Goal: Information Seeking & Learning: Learn about a topic

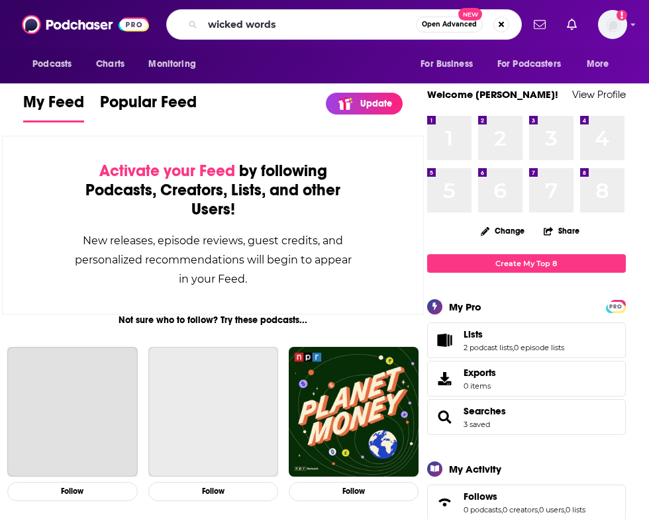
type input "wicked words"
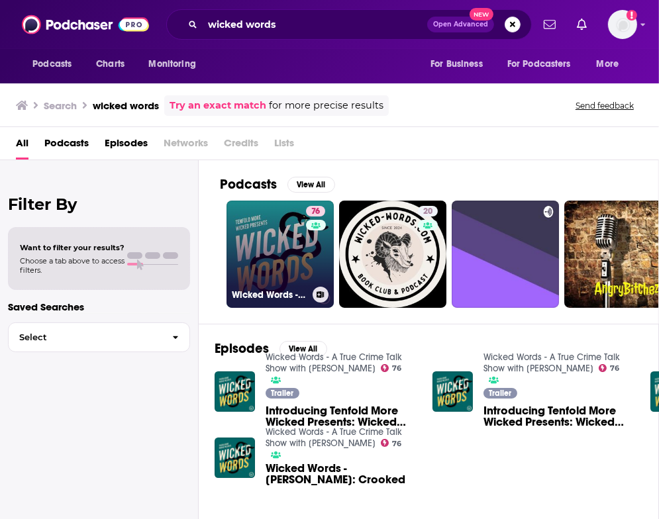
click at [278, 256] on link "76 Wicked Words - A True Crime Talk Show with [PERSON_NAME]" at bounding box center [279, 254] width 107 height 107
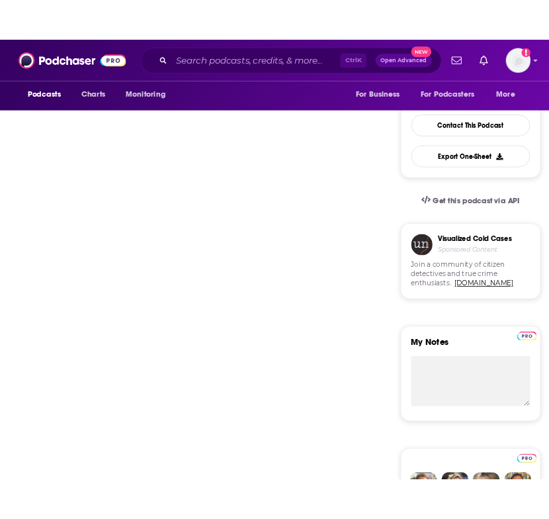
scroll to position [310, 0]
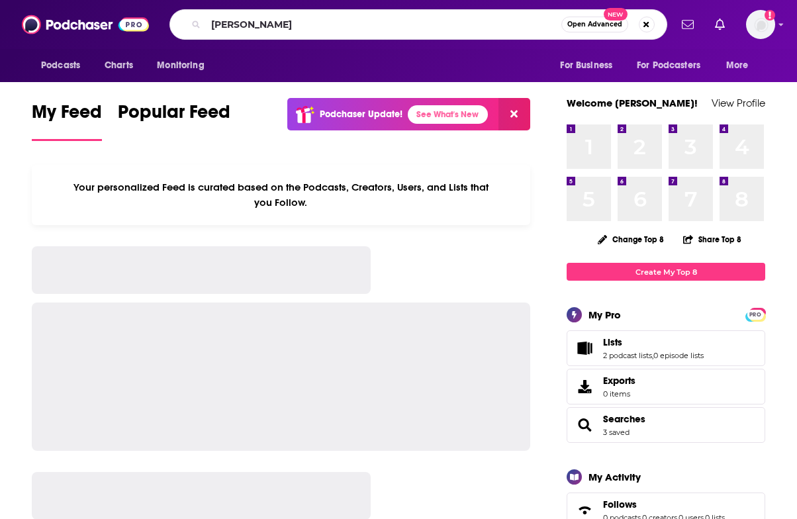
type input "[PERSON_NAME]"
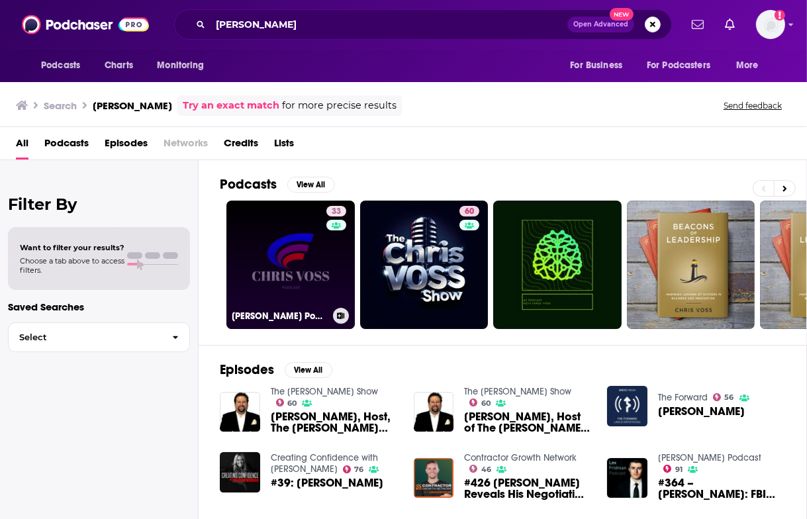
click at [276, 233] on link "33 [PERSON_NAME] Podcast" at bounding box center [290, 265] width 128 height 128
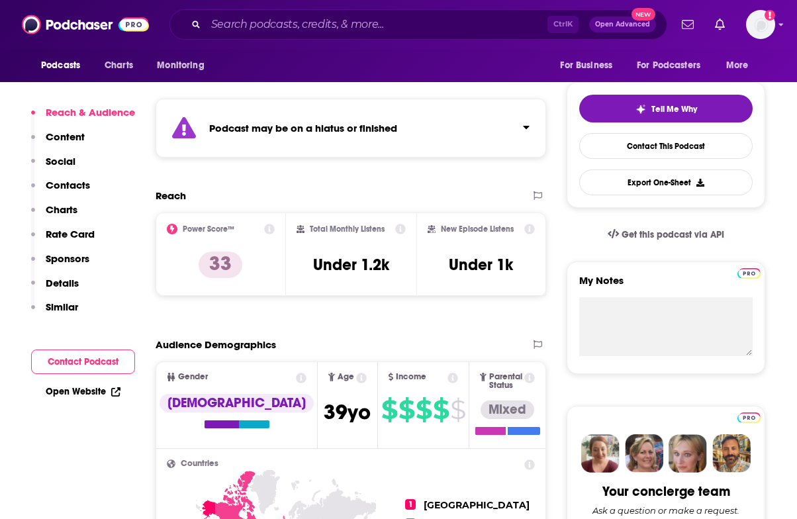
scroll to position [270, 0]
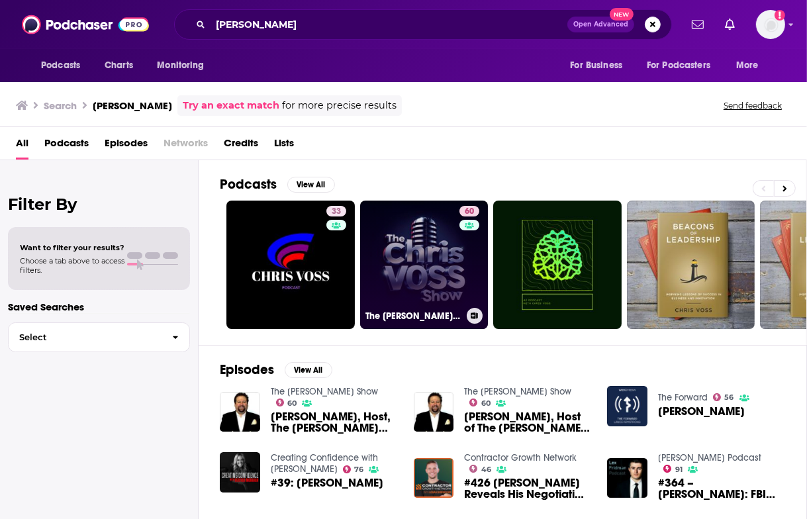
click at [414, 271] on link "60 The Chris Voss Show" at bounding box center [424, 265] width 128 height 128
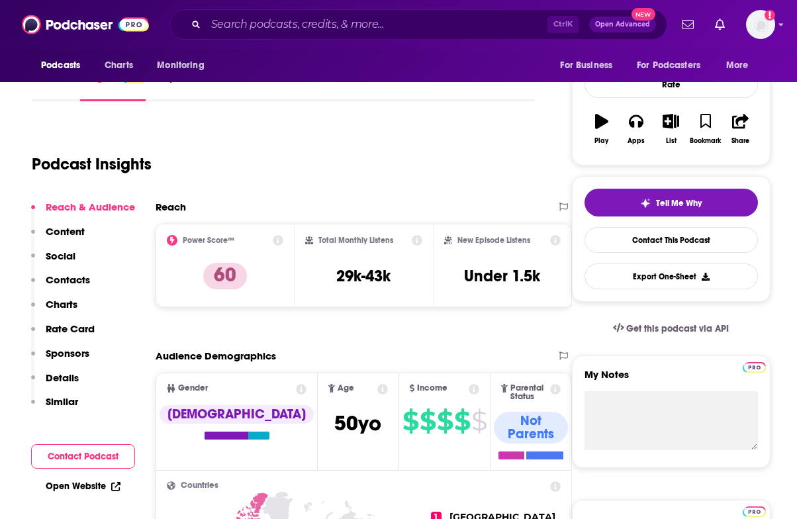
scroll to position [181, 0]
